Goal: Task Accomplishment & Management: Use online tool/utility

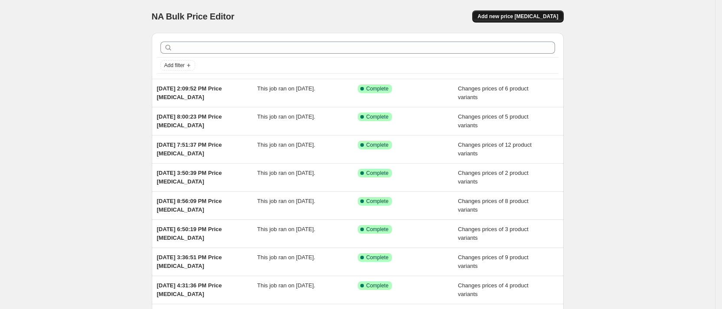
click at [516, 20] on span "Add new price [MEDICAL_DATA]" at bounding box center [517, 16] width 81 height 7
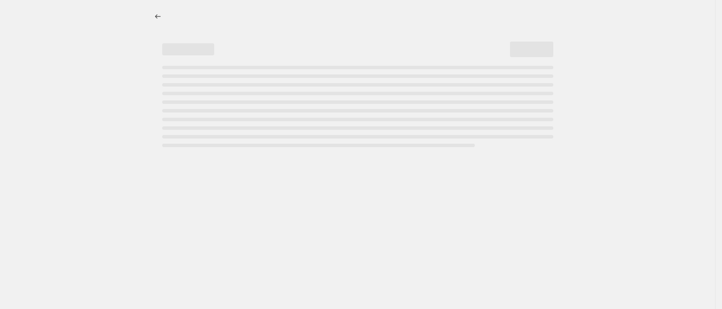
select select "percentage"
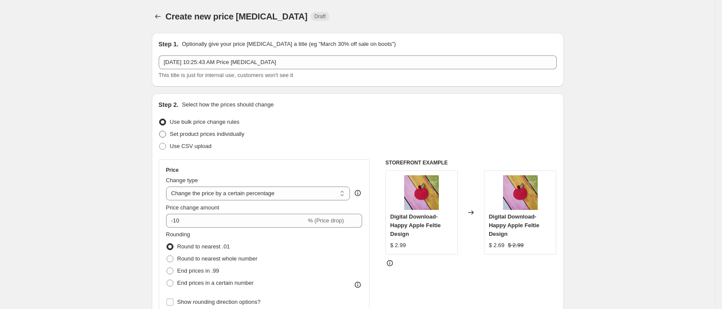
click at [192, 134] on span "Set product prices individually" at bounding box center [207, 134] width 75 height 7
click at [160, 131] on input "Set product prices individually" at bounding box center [159, 131] width 0 height 0
radio input "true"
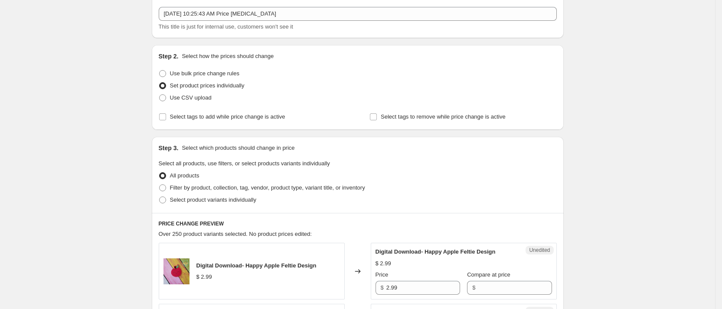
scroll to position [65, 0]
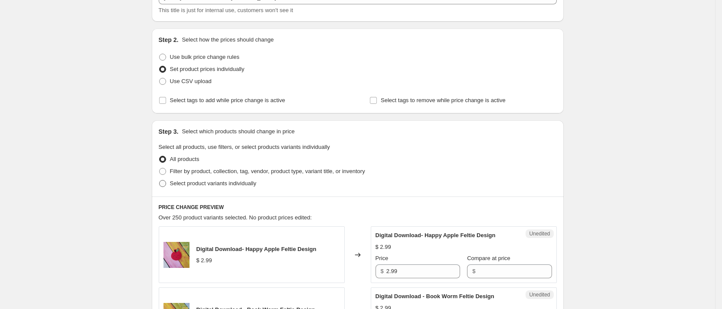
click at [212, 181] on span "Select product variants individually" at bounding box center [213, 183] width 86 height 7
click at [160, 181] on input "Select product variants individually" at bounding box center [159, 180] width 0 height 0
radio input "true"
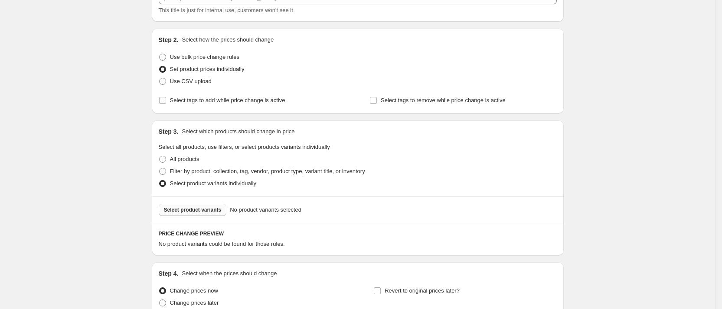
click at [212, 208] on span "Select product variants" at bounding box center [193, 210] width 58 height 7
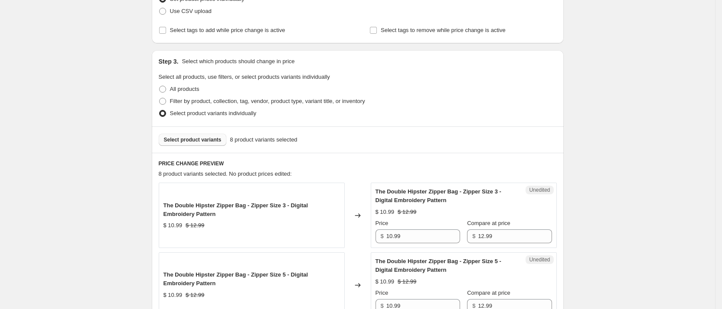
scroll to position [260, 0]
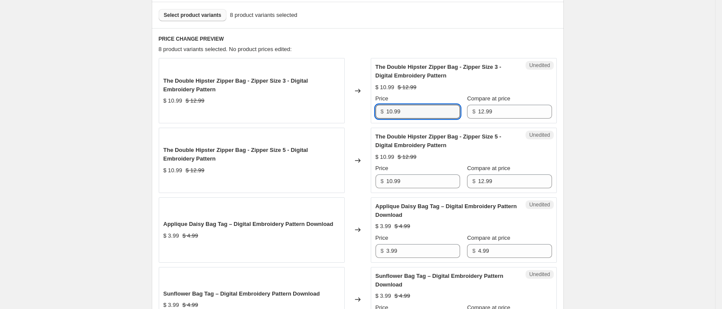
drag, startPoint x: 342, startPoint y: 108, endPoint x: 267, endPoint y: 98, distance: 76.6
click at [283, 98] on div "The Double Hipster Zipper Bag - Zipper Size 3 - Digital Embroidery Pattern $ 10…" at bounding box center [358, 90] width 398 height 65
drag, startPoint x: 413, startPoint y: 113, endPoint x: 358, endPoint y: 107, distance: 56.3
click at [358, 107] on div "The Double Hipster Zipper Bag - Zipper Size 3 - Digital Embroidery Pattern $ 10…" at bounding box center [358, 90] width 398 height 65
type input "12.99"
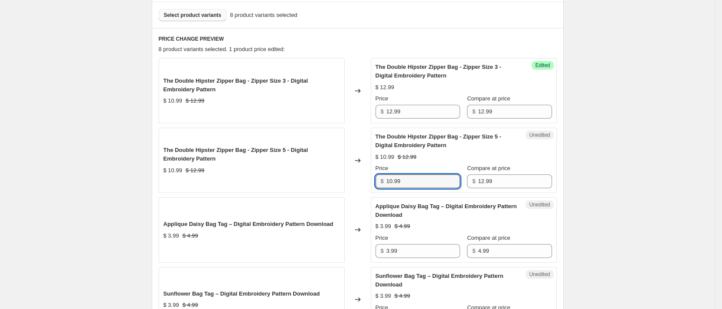
drag, startPoint x: 411, startPoint y: 181, endPoint x: 332, endPoint y: 172, distance: 79.4
click at [332, 172] on div "The Double Hipster Zipper Bag - Zipper Size 5 - Digital Embroidery Pattern $ 10…" at bounding box center [358, 160] width 398 height 65
paste input "2"
type input "12.99"
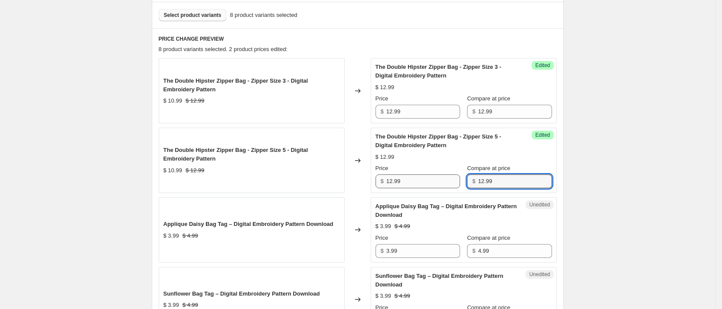
drag, startPoint x: 434, startPoint y: 179, endPoint x: 427, endPoint y: 179, distance: 7.4
click at [427, 179] on div "Price $ 12.99 Compare at price $ 12.99" at bounding box center [463, 176] width 176 height 24
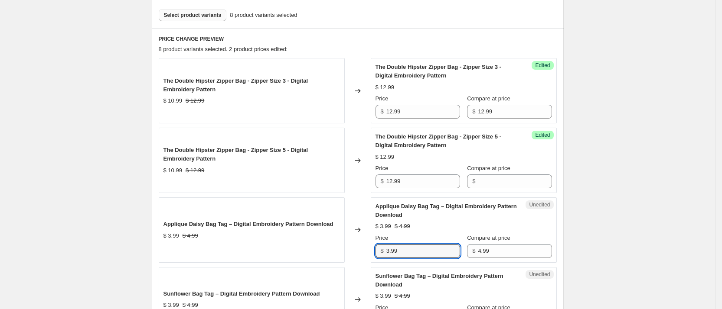
drag, startPoint x: 408, startPoint y: 254, endPoint x: 337, endPoint y: 240, distance: 72.0
click at [337, 240] on div "Applique Daisy Bag Tag – Digital Embroidery Pattern Download $ 3.99 $ 4.99 Chan…" at bounding box center [358, 230] width 398 height 65
type input "4.99"
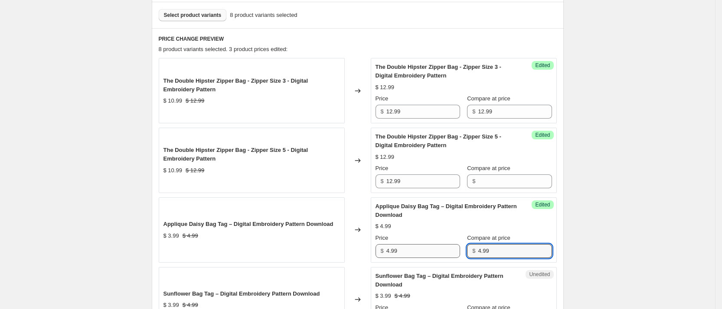
drag, startPoint x: 493, startPoint y: 251, endPoint x: 426, endPoint y: 249, distance: 67.2
click at [426, 249] on div "Price $ 4.99 Compare at price $ 4.99" at bounding box center [463, 246] width 176 height 24
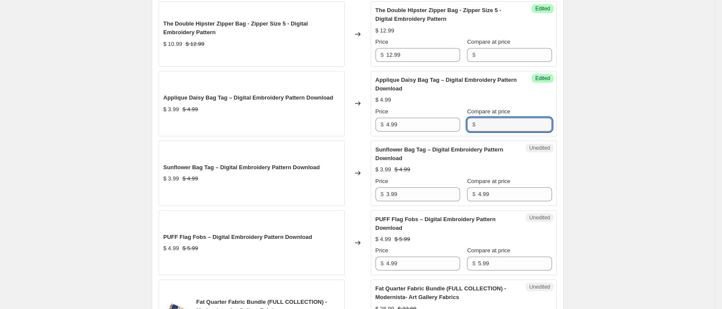
scroll to position [390, 0]
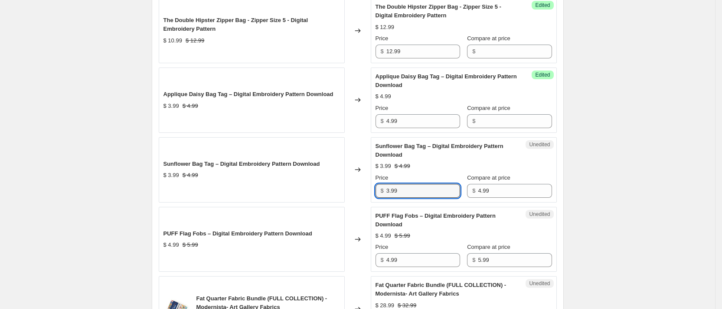
drag, startPoint x: 415, startPoint y: 189, endPoint x: 328, endPoint y: 183, distance: 87.3
click at [328, 183] on div "Sunflower Bag Tag – Digital Embroidery Pattern Download $ 3.99 $ 4.99 Changed t…" at bounding box center [358, 169] width 398 height 65
type input "4.99"
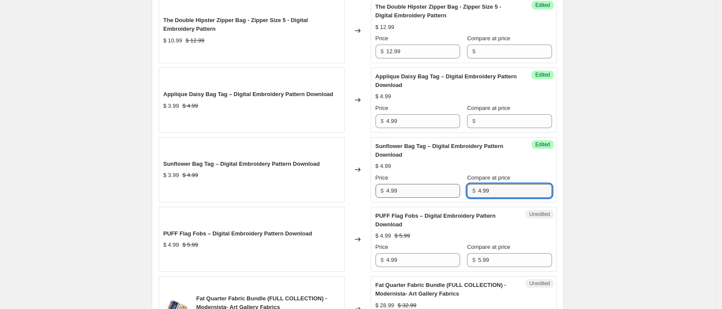
drag, startPoint x: 462, startPoint y: 190, endPoint x: 416, endPoint y: 188, distance: 46.4
click at [416, 188] on div "Price $ 4.99 Compare at price $ 4.99" at bounding box center [463, 186] width 176 height 24
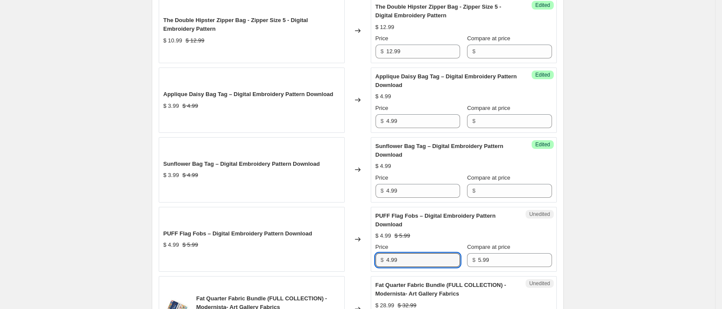
drag, startPoint x: 412, startPoint y: 264, endPoint x: 354, endPoint y: 258, distance: 58.4
click at [354, 258] on div "PUFF Flag Fobs – Digital Embroidery Pattern Download $ 4.99 $ 5.99 Changed to U…" at bounding box center [358, 239] width 398 height 65
type input "5.99"
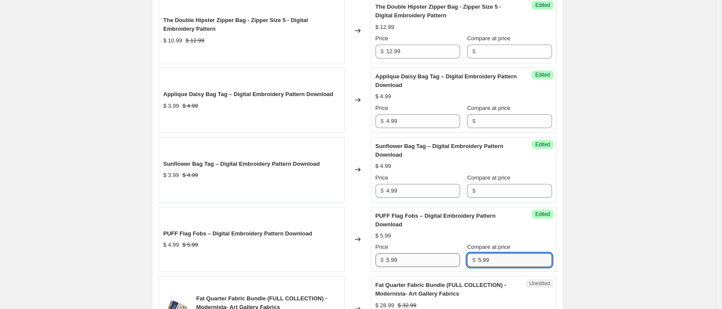
drag, startPoint x: 502, startPoint y: 258, endPoint x: 390, endPoint y: 255, distance: 111.9
click at [390, 255] on div "Price $ 5.99 Compare at price $ 5.99" at bounding box center [463, 255] width 176 height 24
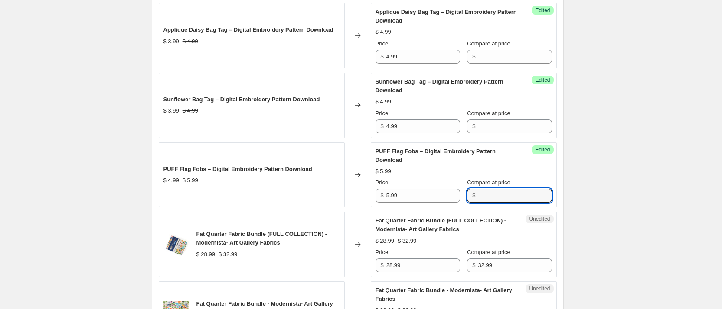
scroll to position [520, 0]
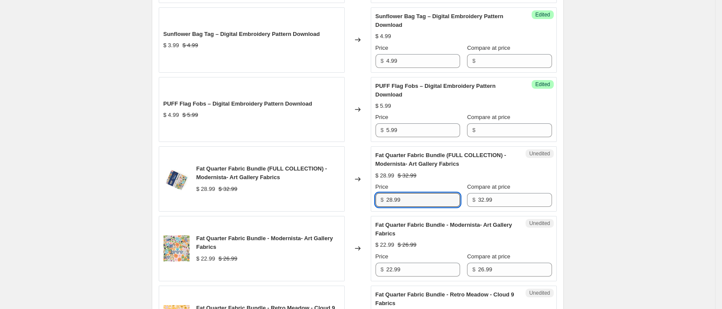
drag, startPoint x: 413, startPoint y: 202, endPoint x: 361, endPoint y: 202, distance: 51.6
click at [361, 202] on div "Fat Quarter Fabric Bundle (FULL COLLECTION) - Modernista- Art Gallery Fabrics $…" at bounding box center [358, 178] width 398 height 65
type input "32.99"
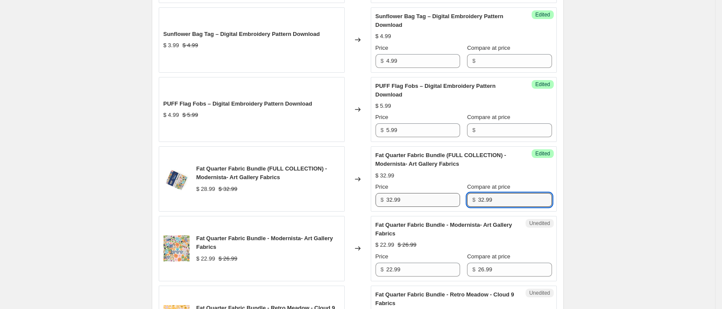
drag, startPoint x: 479, startPoint y: 199, endPoint x: 407, endPoint y: 198, distance: 71.5
click at [407, 198] on div "Price $ 32.99 Compare at price $ 32.99" at bounding box center [463, 195] width 176 height 24
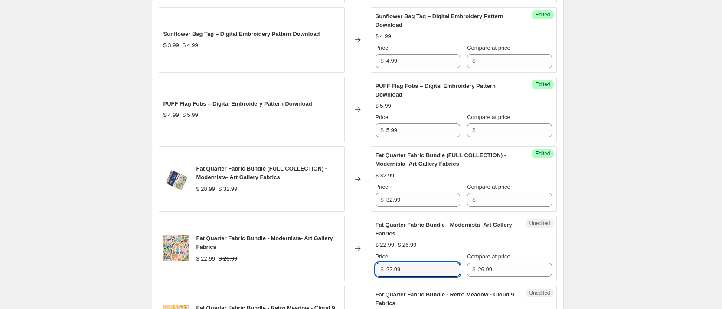
drag, startPoint x: 421, startPoint y: 273, endPoint x: 355, endPoint y: 266, distance: 67.2
click at [355, 266] on div "Fat Quarter Fabric Bundle - Modernista- Art Gallery Fabrics $ 22.99 $ 26.99 Cha…" at bounding box center [358, 248] width 398 height 65
type input "26.99"
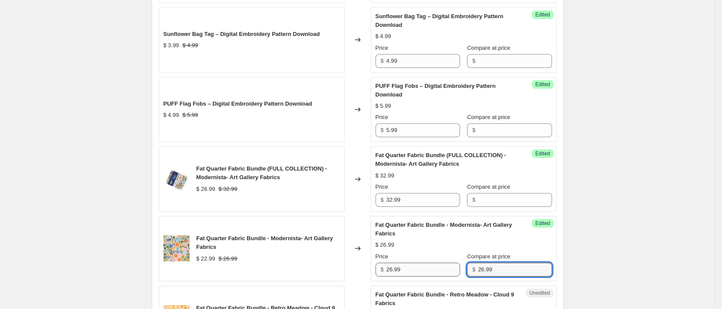
drag, startPoint x: 494, startPoint y: 268, endPoint x: 416, endPoint y: 267, distance: 78.0
click at [416, 268] on div "Price $ 26.99 Compare at price $ 26.99" at bounding box center [463, 265] width 176 height 24
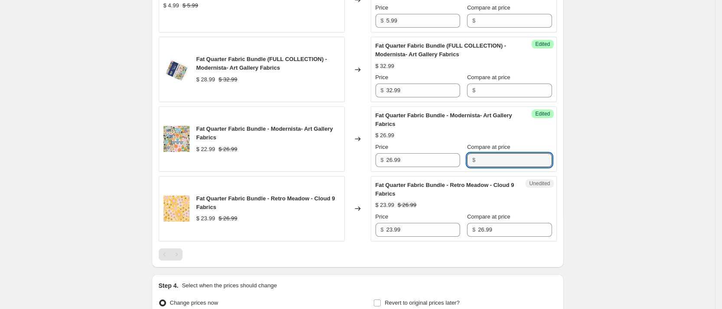
scroll to position [650, 0]
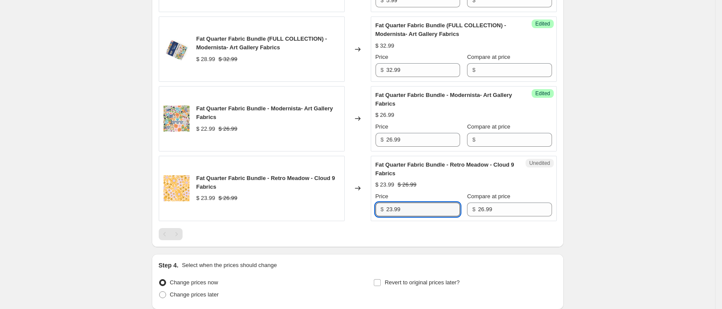
drag, startPoint x: 412, startPoint y: 208, endPoint x: 345, endPoint y: 206, distance: 66.8
click at [345, 206] on div "Fat Quarter Fabric Bundle - Retro Meadow - Cloud 9 Fabrics $ 23.99 $ 26.99 Chan…" at bounding box center [358, 188] width 398 height 65
type input "26.99"
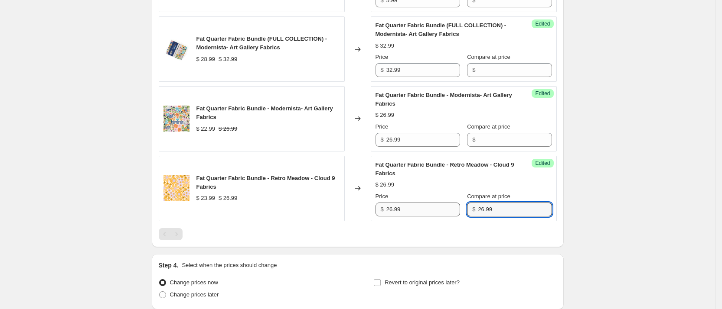
drag, startPoint x: 495, startPoint y: 213, endPoint x: 408, endPoint y: 208, distance: 87.3
click at [408, 208] on div "Price $ 26.99 Compare at price $ 26.99" at bounding box center [463, 204] width 176 height 24
click at [421, 234] on div at bounding box center [358, 234] width 398 height 12
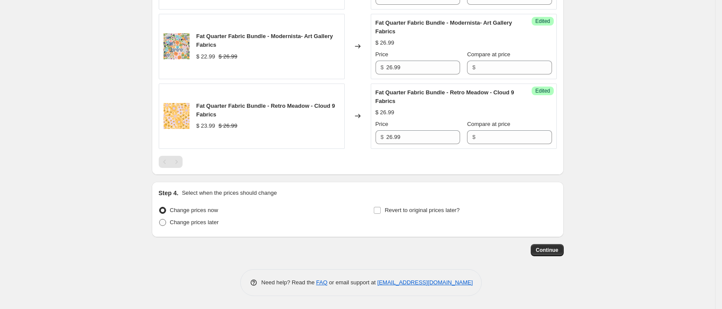
click at [212, 224] on span "Change prices later" at bounding box center [194, 222] width 49 height 7
click at [160, 220] on input "Change prices later" at bounding box center [159, 219] width 0 height 0
radio input "true"
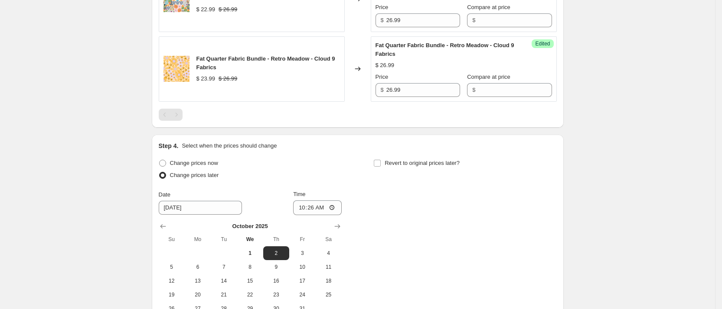
scroll to position [788, 0]
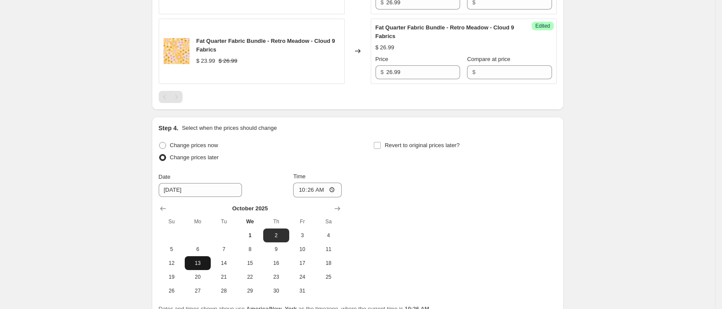
click at [198, 260] on span "13" at bounding box center [197, 263] width 19 height 7
click at [204, 244] on button "6" at bounding box center [198, 250] width 26 height 14
type input "[DATE]"
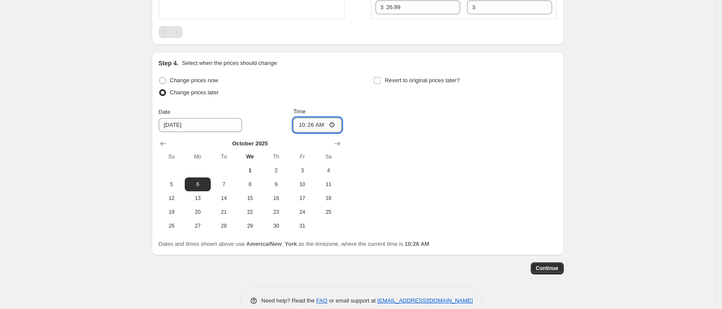
click at [305, 122] on input "10:26" at bounding box center [317, 125] width 49 height 15
type input "00:01"
click at [453, 174] on div "Change prices now Change prices later Date [DATE] Time 00:[DATE] Mo Tu We Th Fr…" at bounding box center [358, 154] width 398 height 159
click at [558, 271] on span "Continue" at bounding box center [547, 268] width 23 height 7
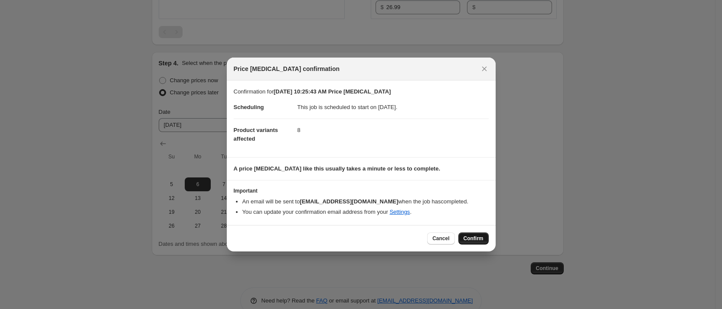
click at [475, 238] on span "Confirm" at bounding box center [473, 238] width 20 height 7
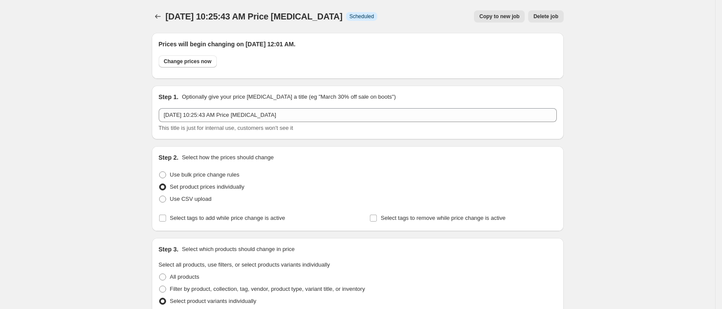
scroll to position [853, 0]
